Goal: Check status: Check status

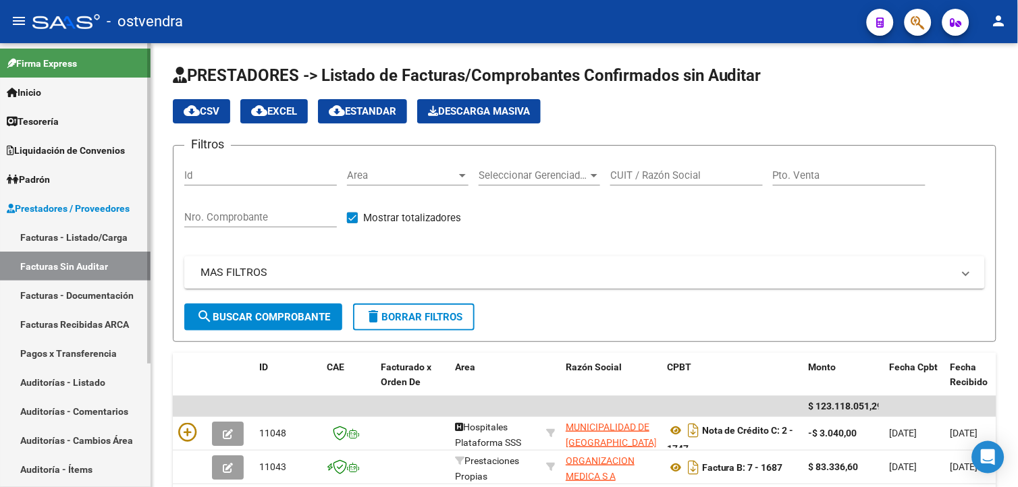
scroll to position [329, 0]
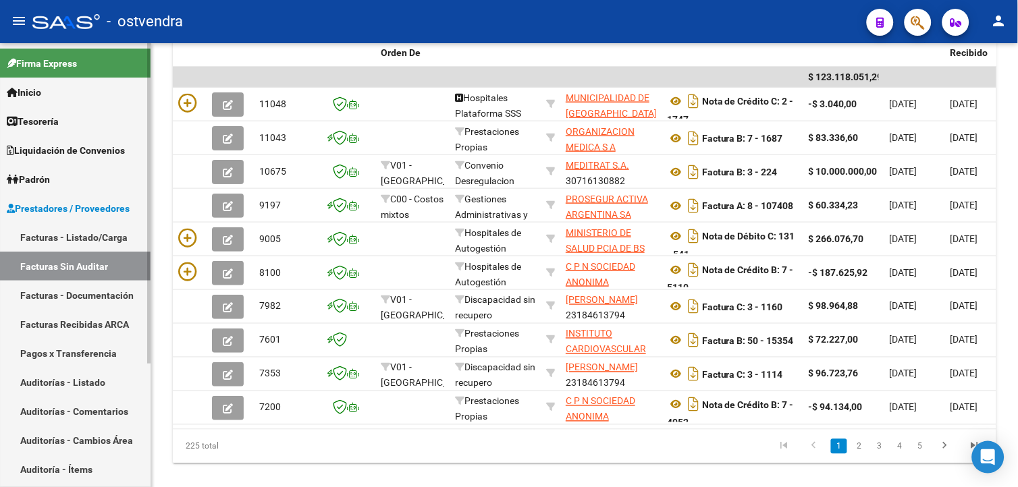
drag, startPoint x: 113, startPoint y: 224, endPoint x: 119, endPoint y: 229, distance: 8.1
click at [113, 224] on link "Facturas - Listado/Carga" at bounding box center [75, 237] width 150 height 29
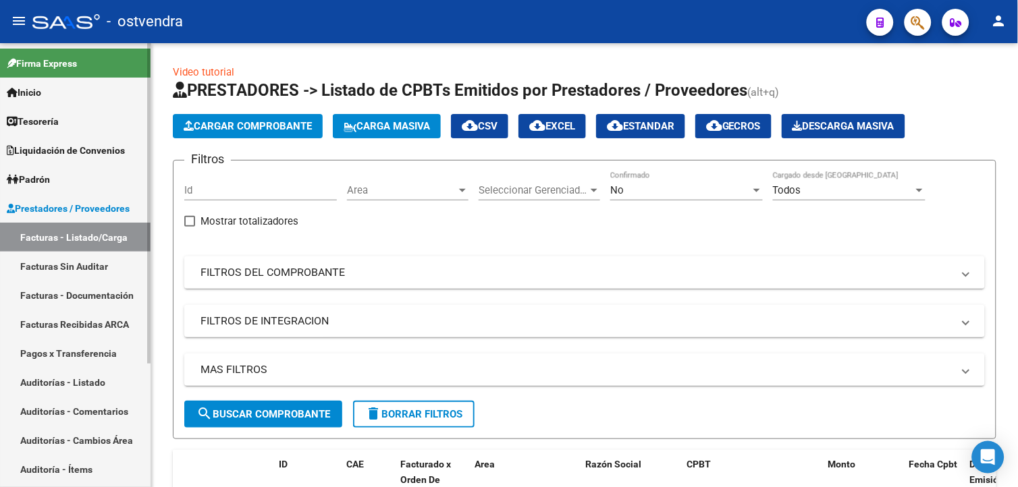
click at [99, 387] on link "Auditorías - Listado" at bounding box center [75, 382] width 150 height 29
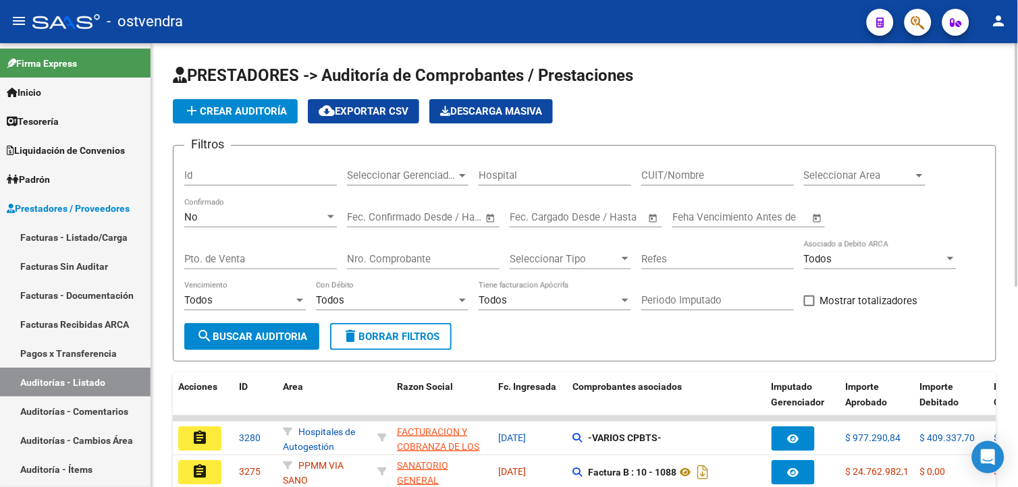
click at [443, 268] on div "Nro. Comprobante" at bounding box center [423, 254] width 153 height 29
paste input "217"
type input "217"
click at [286, 230] on div "No Confirmado" at bounding box center [260, 219] width 153 height 42
click at [287, 220] on div "No" at bounding box center [254, 217] width 140 height 12
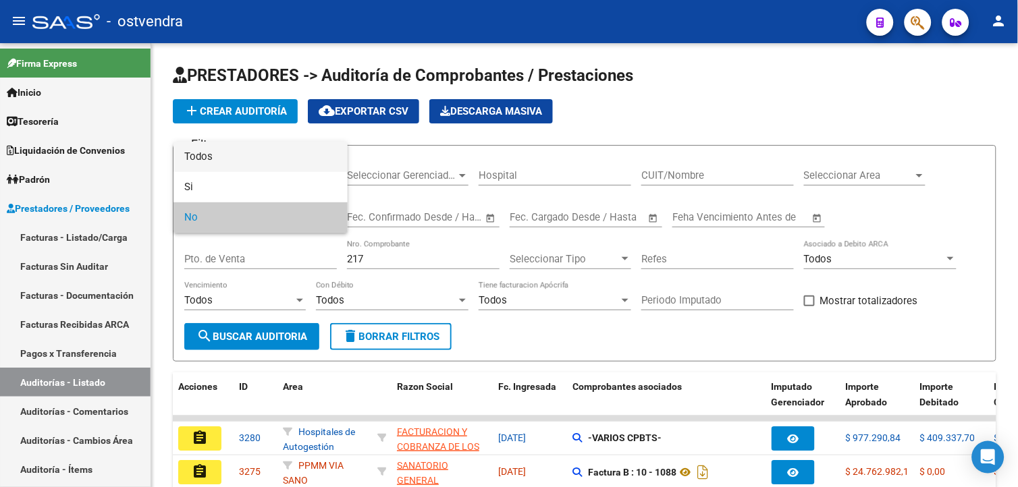
click at [275, 159] on span "Todos" at bounding box center [260, 157] width 153 height 30
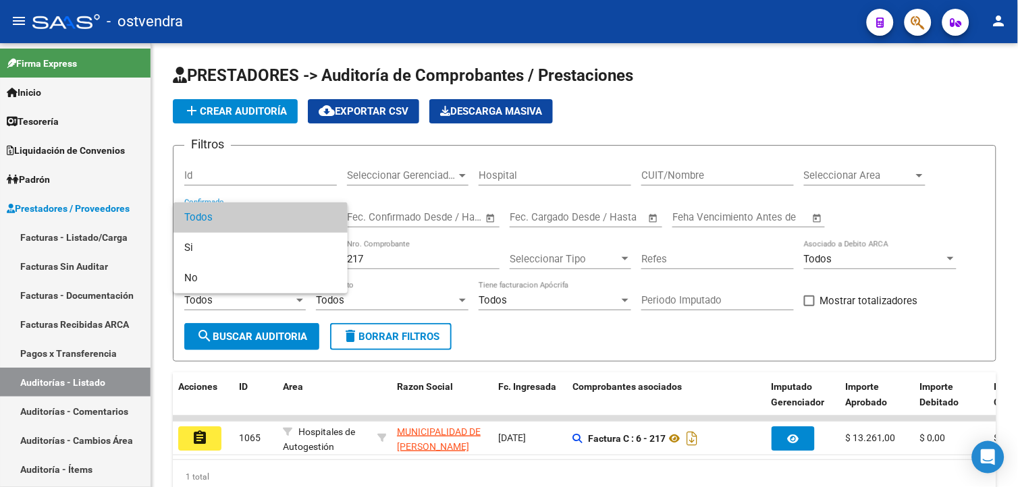
click at [214, 430] on div at bounding box center [509, 243] width 1018 height 487
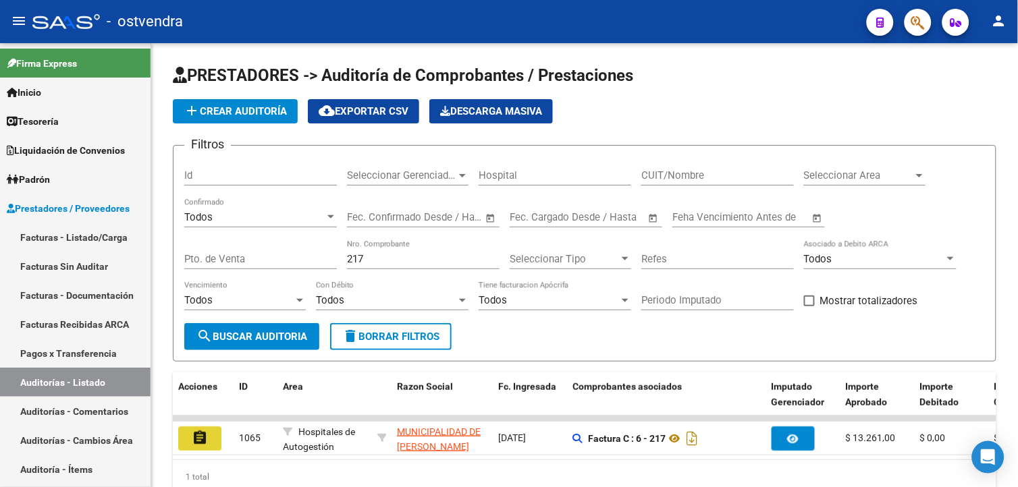
click at [214, 430] on button "assignment" at bounding box center [199, 438] width 43 height 24
